Goal: Task Accomplishment & Management: Use online tool/utility

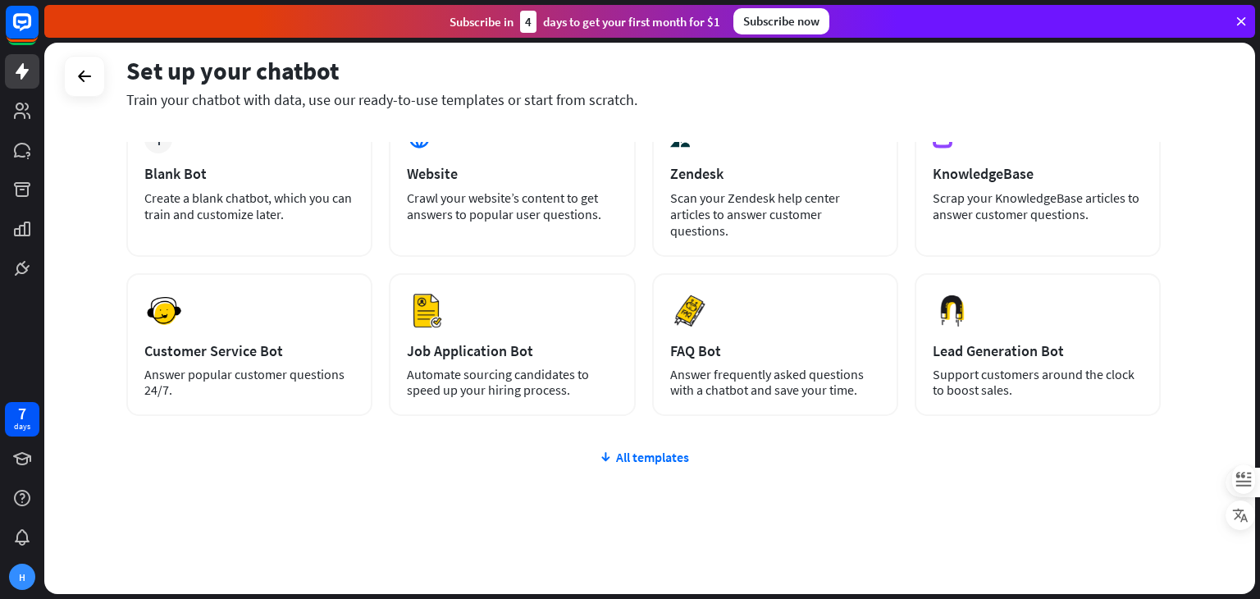
scroll to position [109, 0]
click at [648, 448] on div "All templates" at bounding box center [643, 456] width 1035 height 16
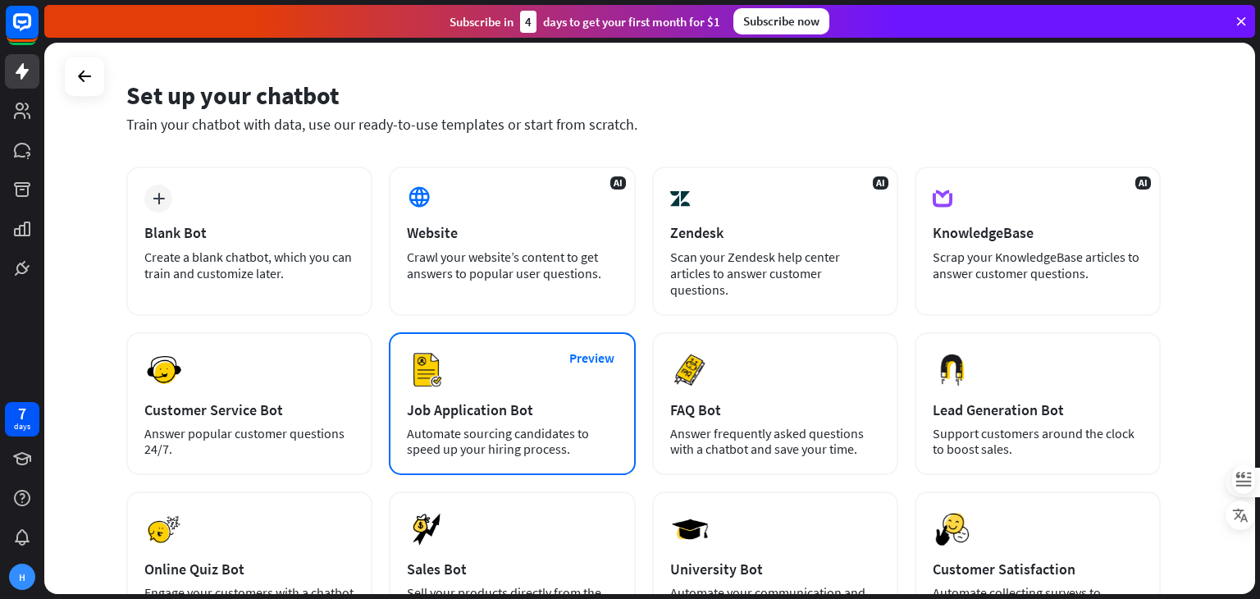
scroll to position [0, 0]
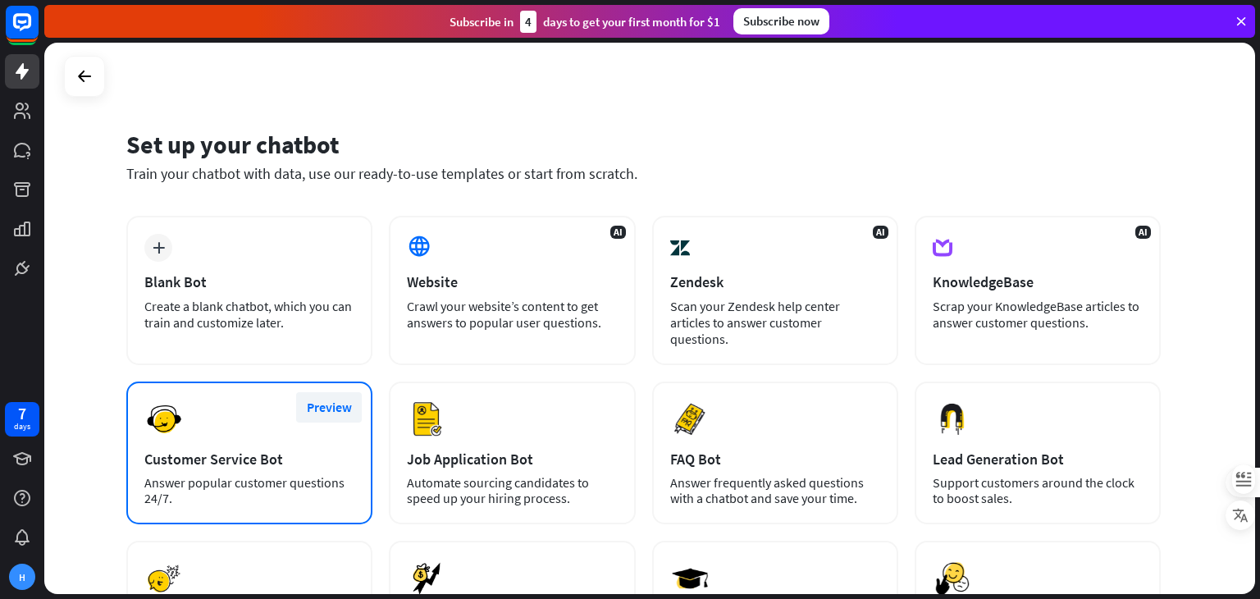
click at [326, 392] on button "Preview" at bounding box center [329, 407] width 66 height 30
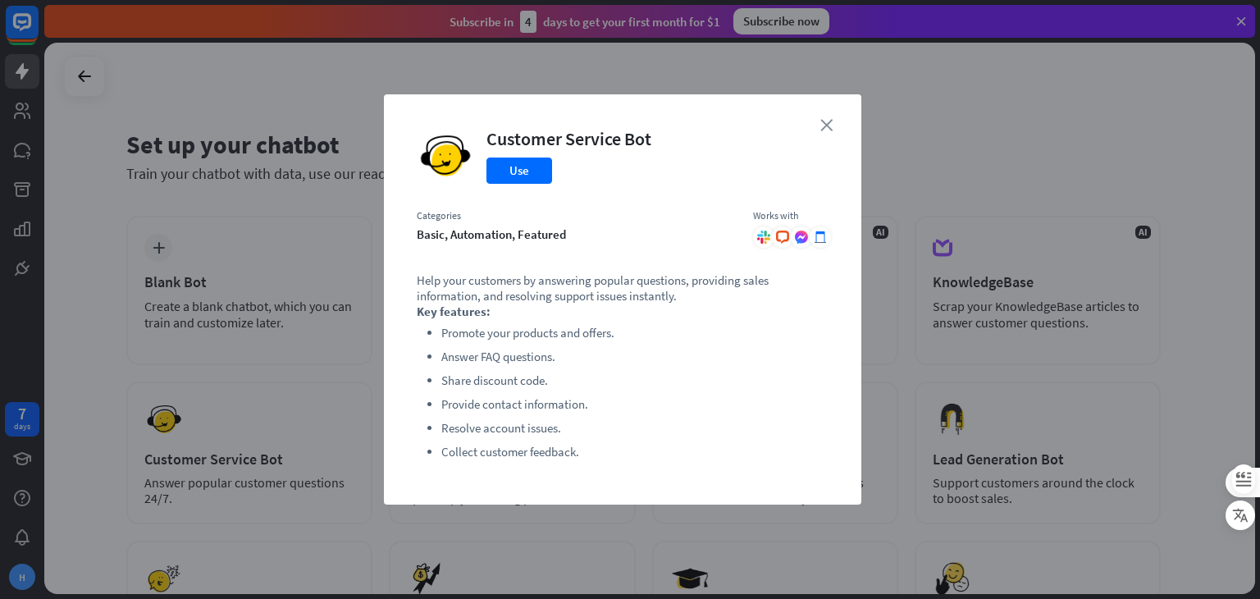
click at [821, 124] on icon "close" at bounding box center [827, 125] width 12 height 12
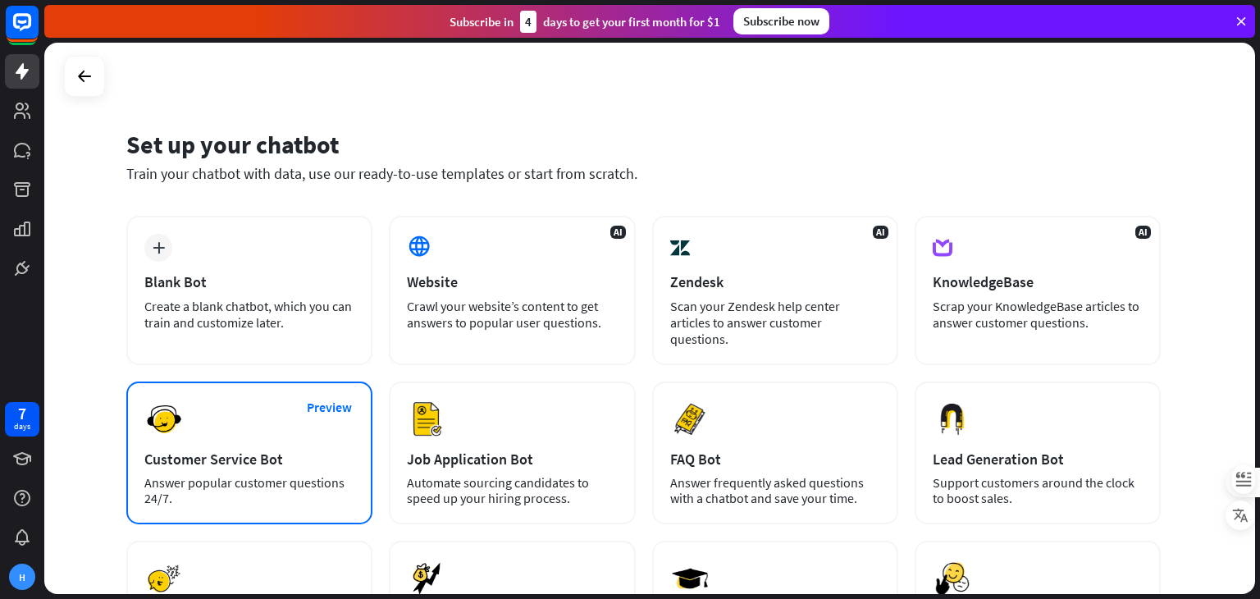
click at [203, 450] on div "Customer Service Bot" at bounding box center [249, 459] width 210 height 19
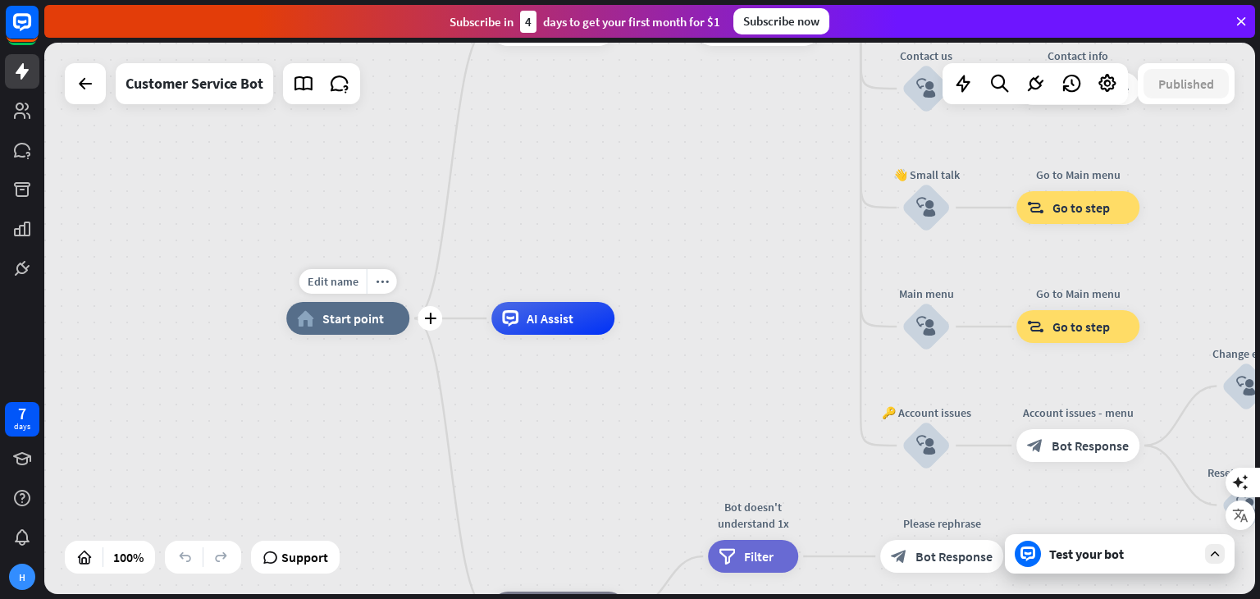
drag, startPoint x: 372, startPoint y: 332, endPoint x: 290, endPoint y: 336, distance: 82.1
click at [290, 335] on div "Edit name more_horiz plus home_2 Start point" at bounding box center [347, 318] width 123 height 33
drag, startPoint x: 525, startPoint y: 326, endPoint x: 525, endPoint y: 296, distance: 29.5
click at [525, 302] on div "Edit name more_horiz plus AI Assist" at bounding box center [553, 318] width 123 height 33
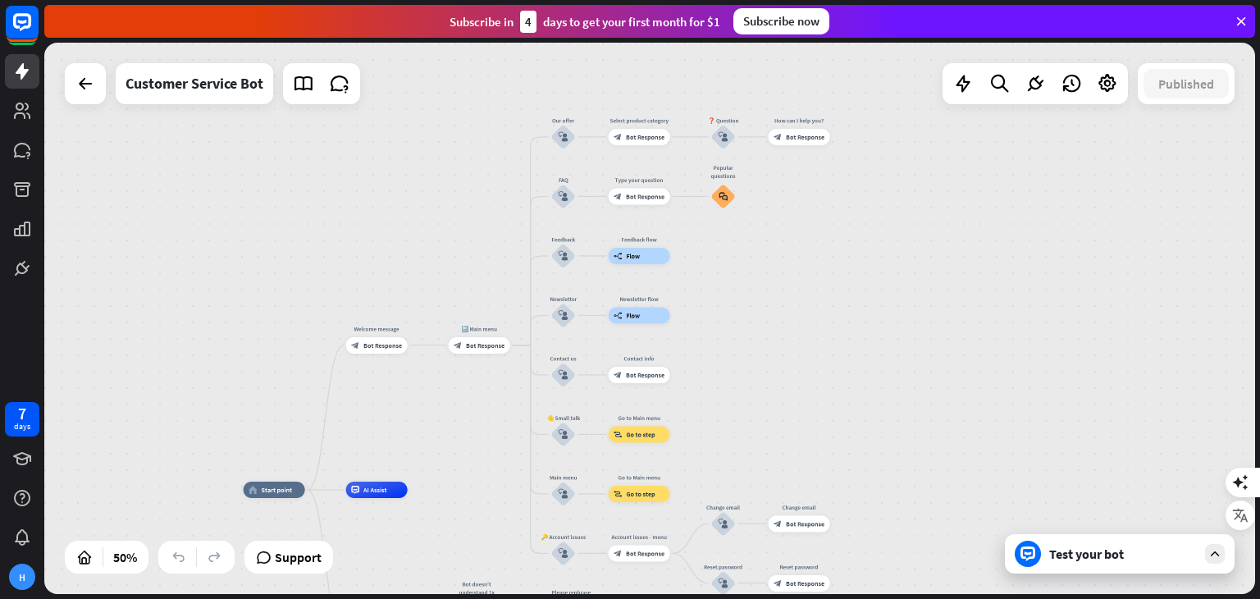
drag, startPoint x: 770, startPoint y: 276, endPoint x: 470, endPoint y: 477, distance: 360.7
click at [469, 478] on div "home_2 Start point Welcome message block_bot_response Bot Response 🔙 Main menu …" at bounding box center [649, 318] width 1211 height 551
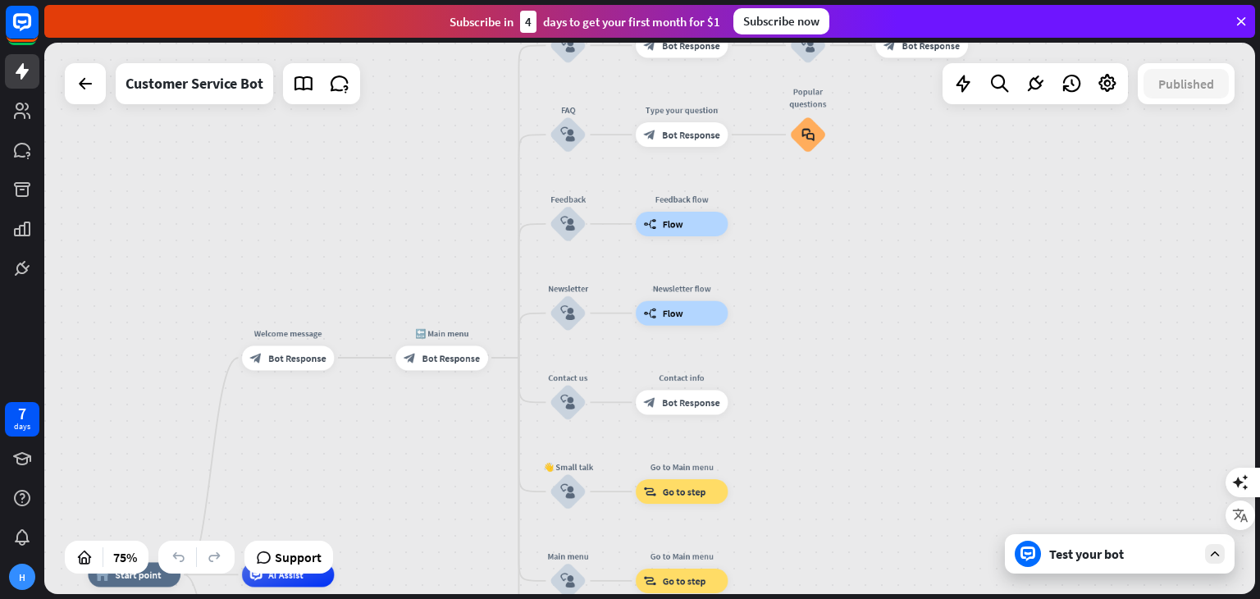
drag, startPoint x: 492, startPoint y: 428, endPoint x: 437, endPoint y: 533, distance: 118.9
click at [437, 533] on div "home_2 Start point Welcome message block_bot_response Bot Response 🔙 Main menu …" at bounding box center [649, 318] width 1211 height 551
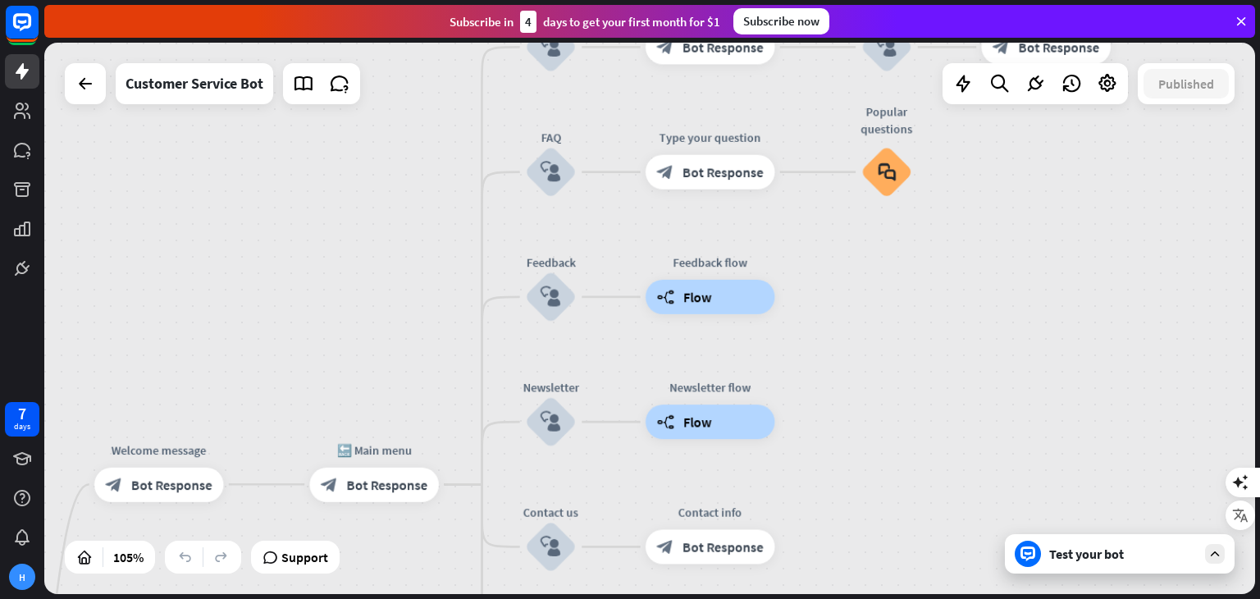
drag, startPoint x: 433, startPoint y: 237, endPoint x: 374, endPoint y: 296, distance: 83.6
click at [374, 296] on div "home_2 Start point Welcome message block_bot_response Bot Response 🔙 Main menu …" at bounding box center [649, 318] width 1211 height 551
click at [711, 551] on span "Bot Response" at bounding box center [723, 546] width 81 height 17
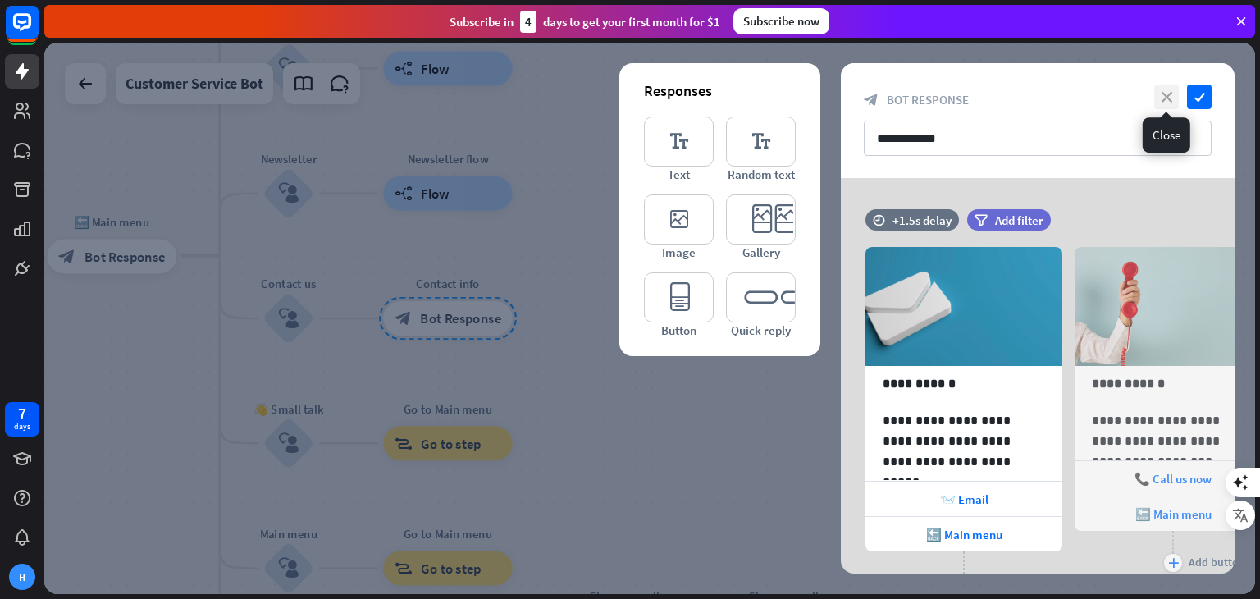
click at [1175, 96] on icon "close" at bounding box center [1167, 97] width 25 height 25
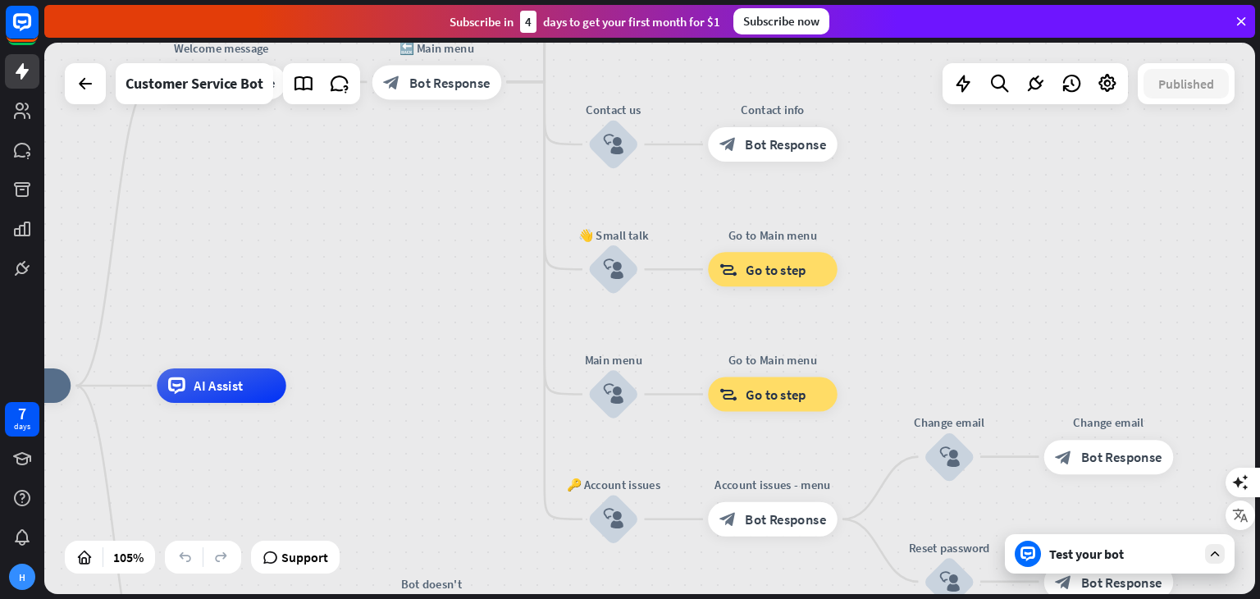
drag, startPoint x: 148, startPoint y: 408, endPoint x: 473, endPoint y: 234, distance: 368.6
click at [473, 234] on div "home_2 Start point Welcome message block_bot_response Bot Response 🔙 Main menu …" at bounding box center [649, 318] width 1211 height 551
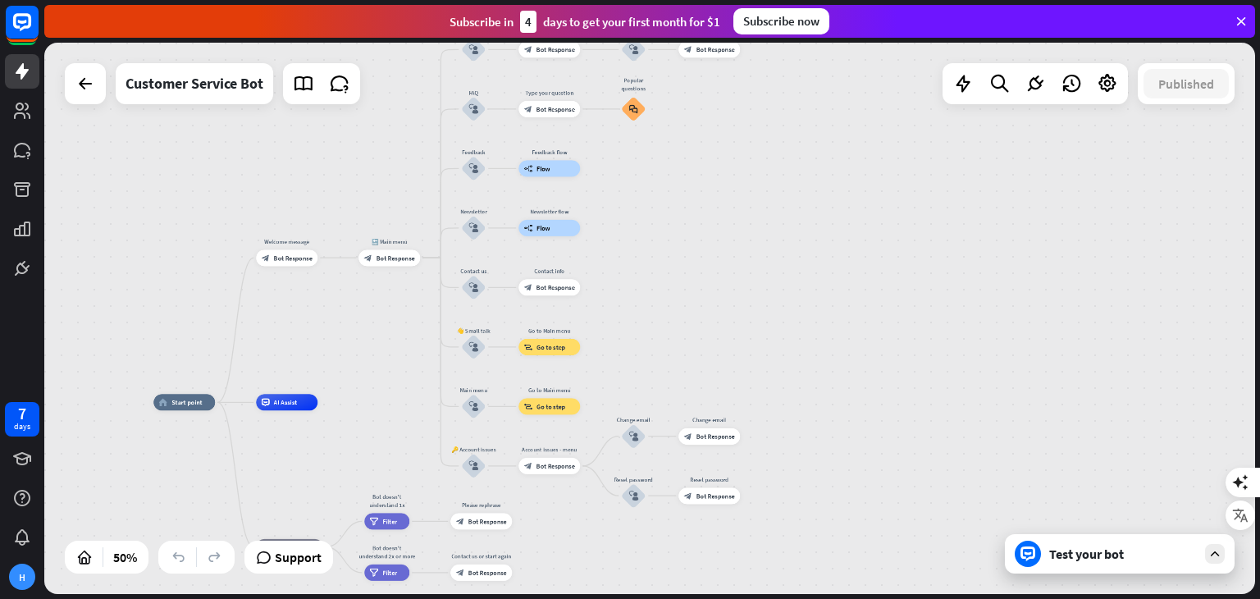
drag, startPoint x: 464, startPoint y: 432, endPoint x: 406, endPoint y: 441, distance: 58.3
click at [406, 441] on div "home_2 Start point Welcome message block_bot_response Bot Response 🔙 Main menu …" at bounding box center [456, 540] width 606 height 276
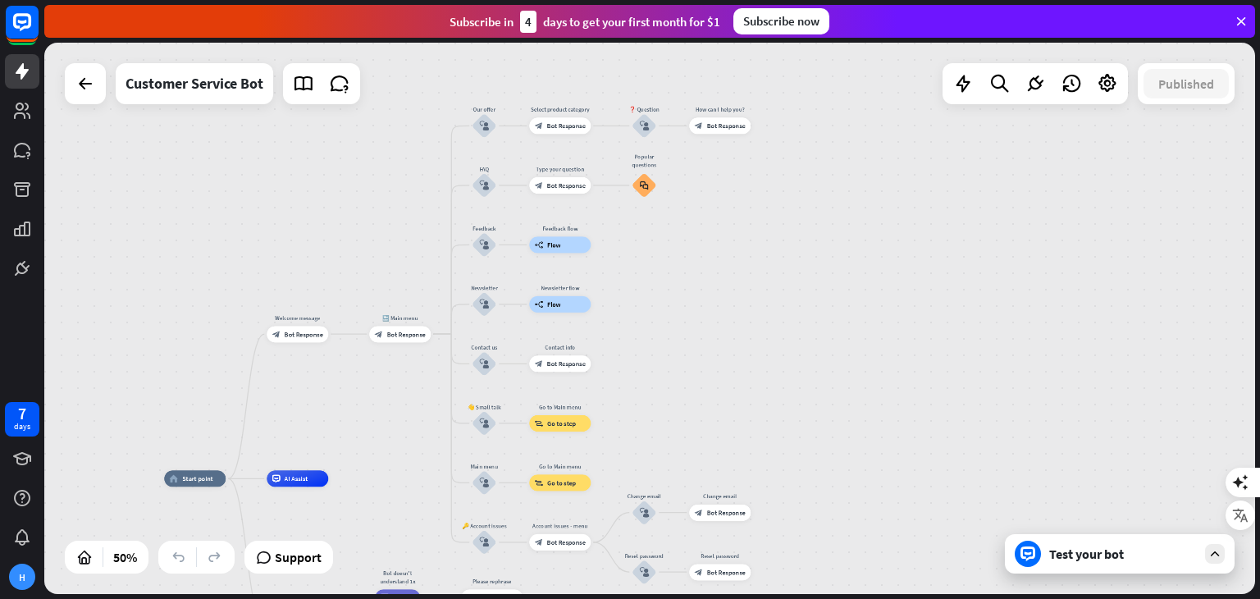
drag, startPoint x: 813, startPoint y: 280, endPoint x: 824, endPoint y: 356, distance: 77.1
click at [824, 356] on div "home_2 Start point Welcome message block_bot_response Bot Response 🔙 Main menu …" at bounding box center [649, 318] width 1211 height 551
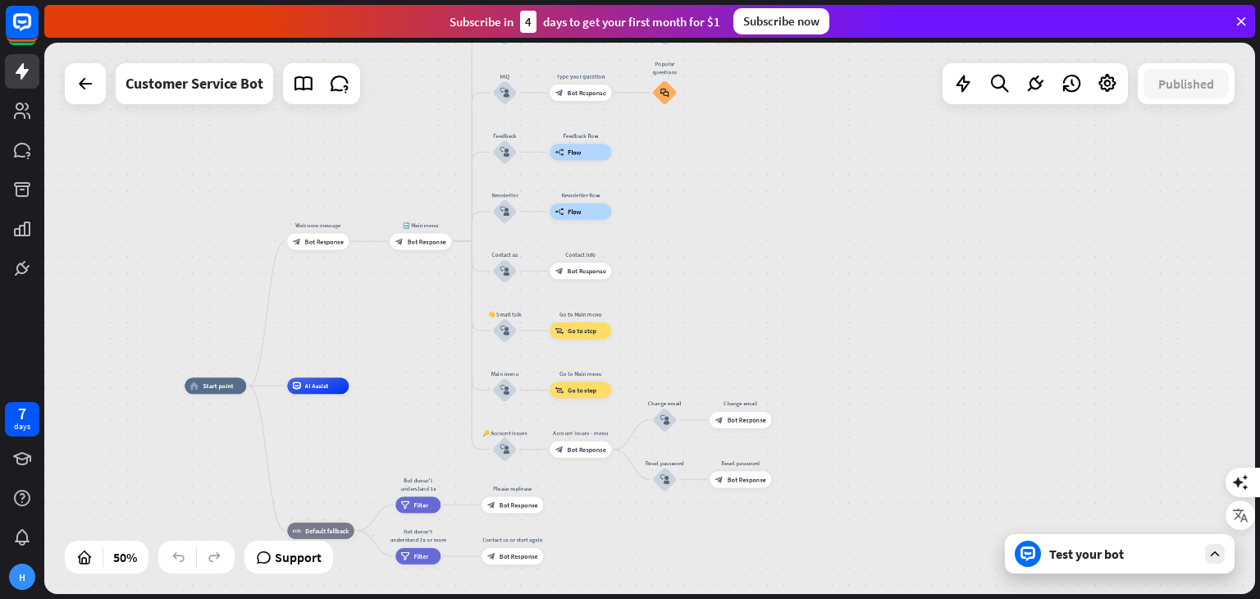
drag, startPoint x: 823, startPoint y: 355, endPoint x: 844, endPoint y: 263, distance: 95.0
click at [844, 263] on div "home_2 Start point Welcome message block_bot_response Bot Response 🔙 Main menu …" at bounding box center [649, 318] width 1211 height 551
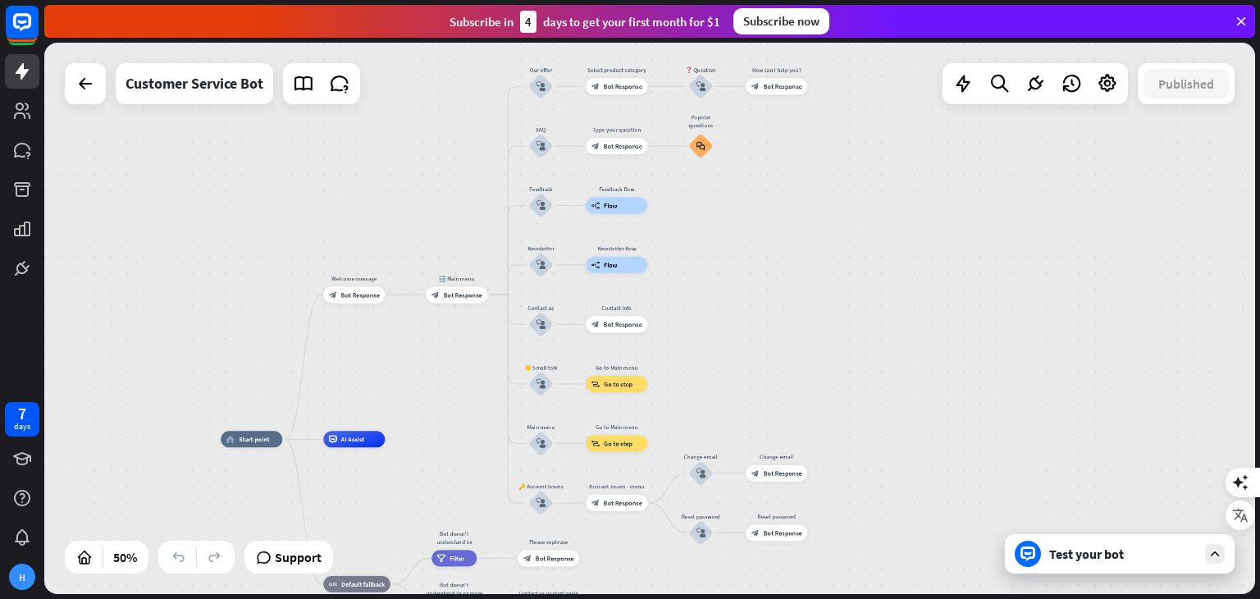
drag, startPoint x: 844, startPoint y: 263, endPoint x: 880, endPoint y: 316, distance: 64.4
click at [880, 316] on div "home_2 Start point Welcome message block_bot_response Bot Response 🔙 Main menu …" at bounding box center [649, 318] width 1211 height 551
click at [1040, 89] on icon at bounding box center [1035, 83] width 21 height 21
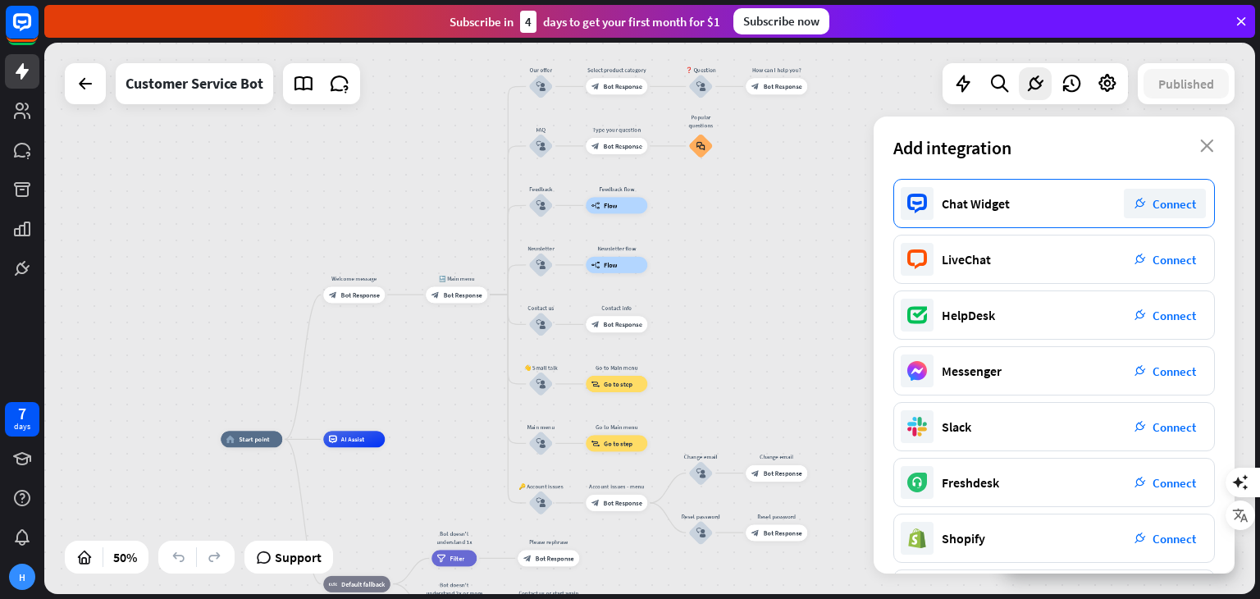
click at [1045, 189] on div "Chat Widget plug_integration Connect" at bounding box center [1055, 203] width 322 height 49
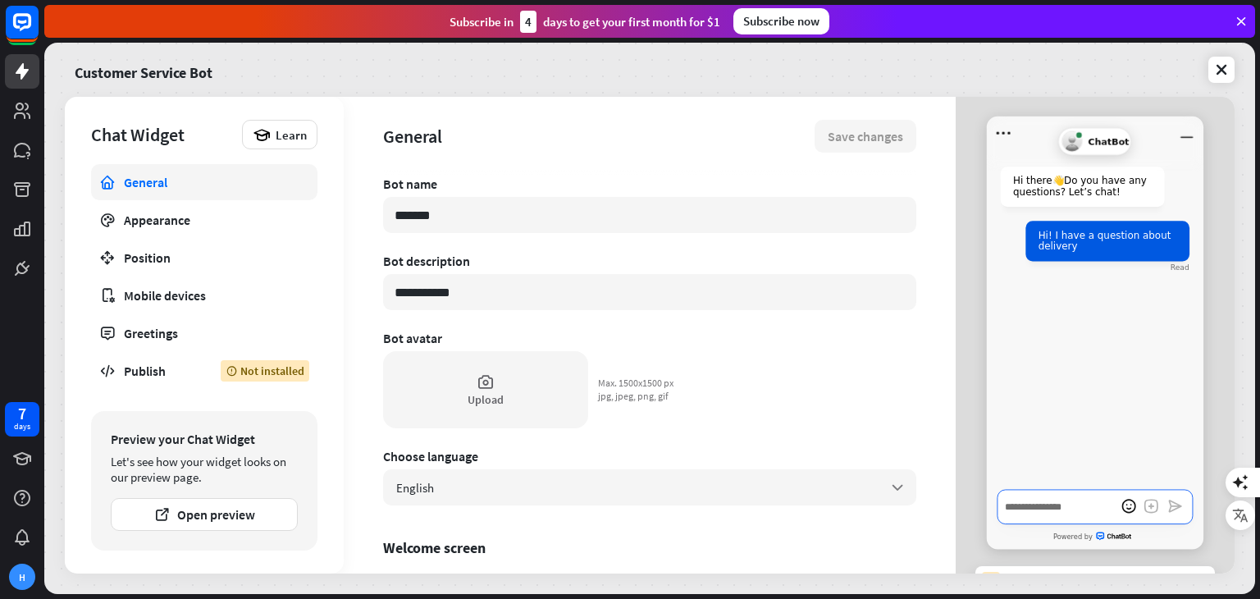
click at [1060, 509] on textarea "Write a message…" at bounding box center [1095, 506] width 195 height 35
type textarea "*"
type textarea "**"
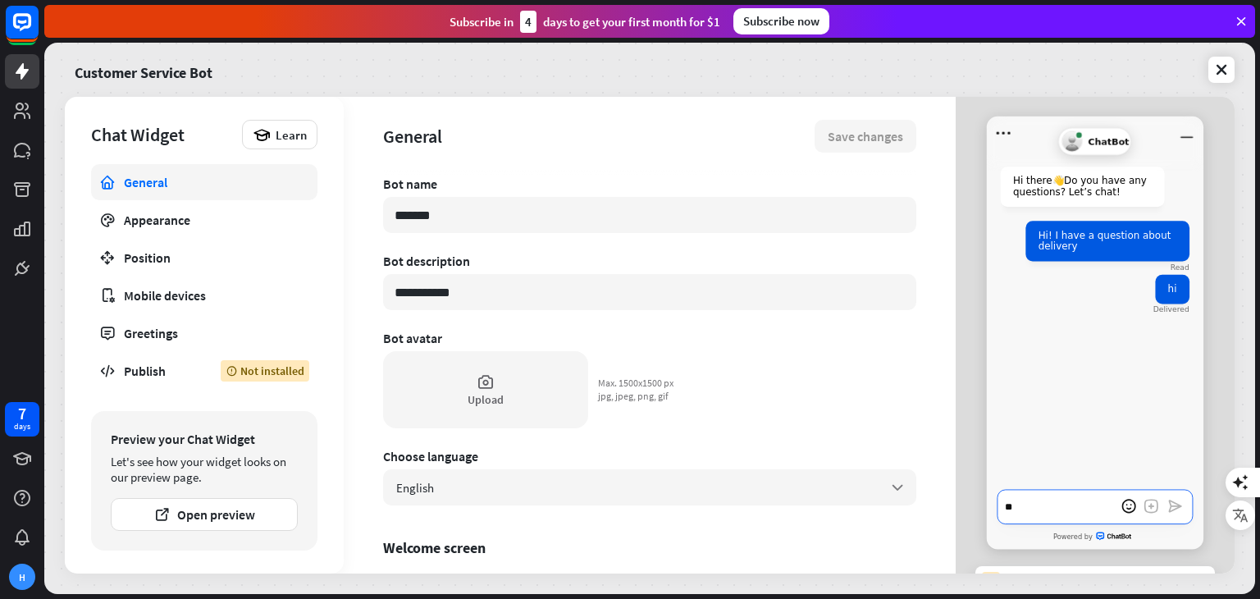
type textarea "*"
